Goal: Task Accomplishment & Management: Manage account settings

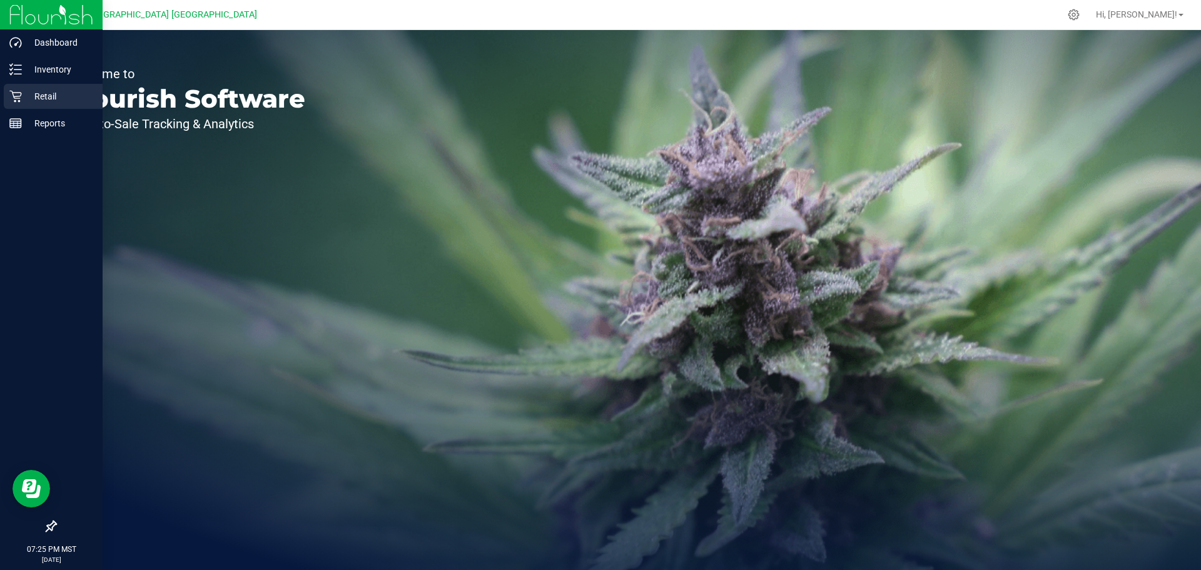
click at [9, 95] on icon at bounding box center [15, 96] width 13 height 13
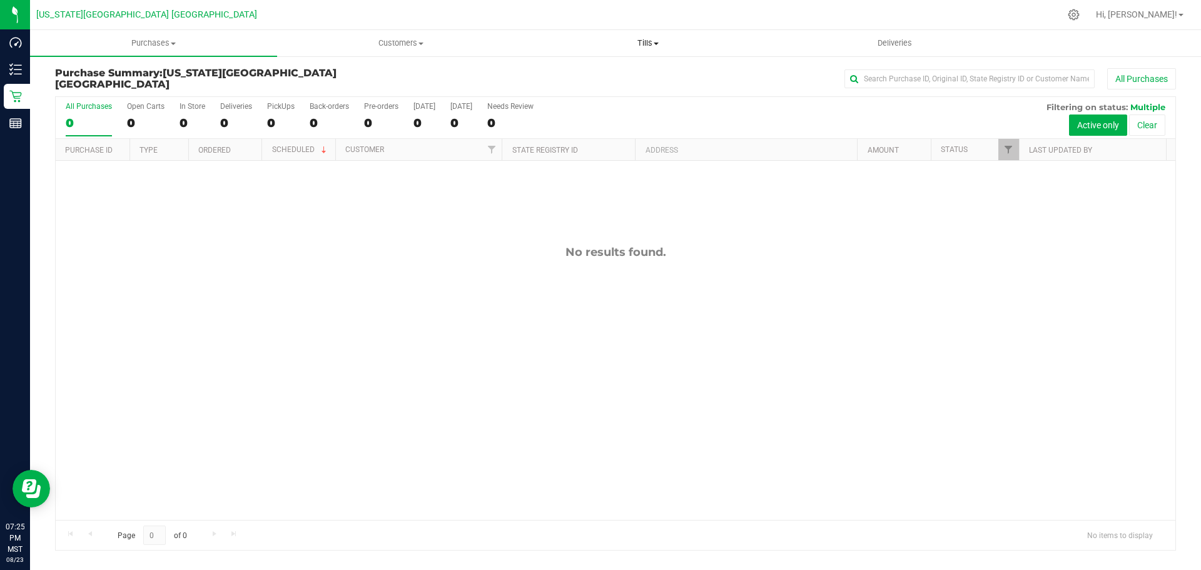
click at [656, 48] on span "Tills" at bounding box center [648, 43] width 246 height 11
click at [657, 73] on li "Manage tills" at bounding box center [647, 75] width 247 height 15
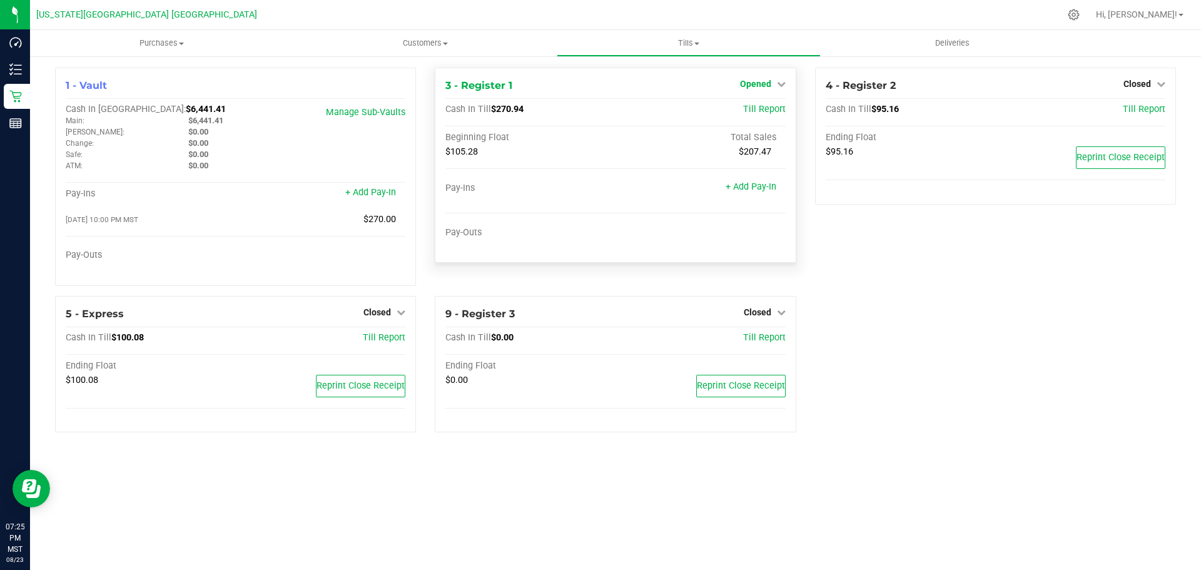
click at [771, 86] on span "Opened" at bounding box center [755, 84] width 31 height 10
click at [771, 110] on link "Close Till" at bounding box center [757, 110] width 34 height 10
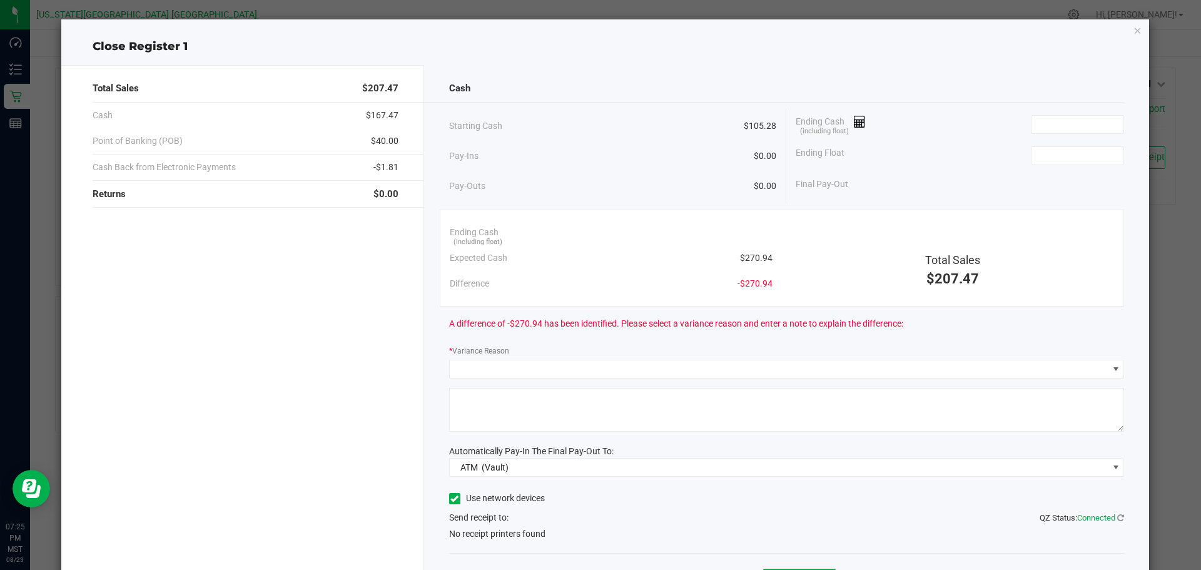
click at [12, 59] on ngb-modal-window "Close Register 1 Total Sales $207.47 Cash $167.47 Point of Banking (POB) $40.00…" at bounding box center [605, 285] width 1211 height 570
click at [1134, 29] on icon "button" at bounding box center [1138, 30] width 9 height 15
